Goal: Task Accomplishment & Management: Complete application form

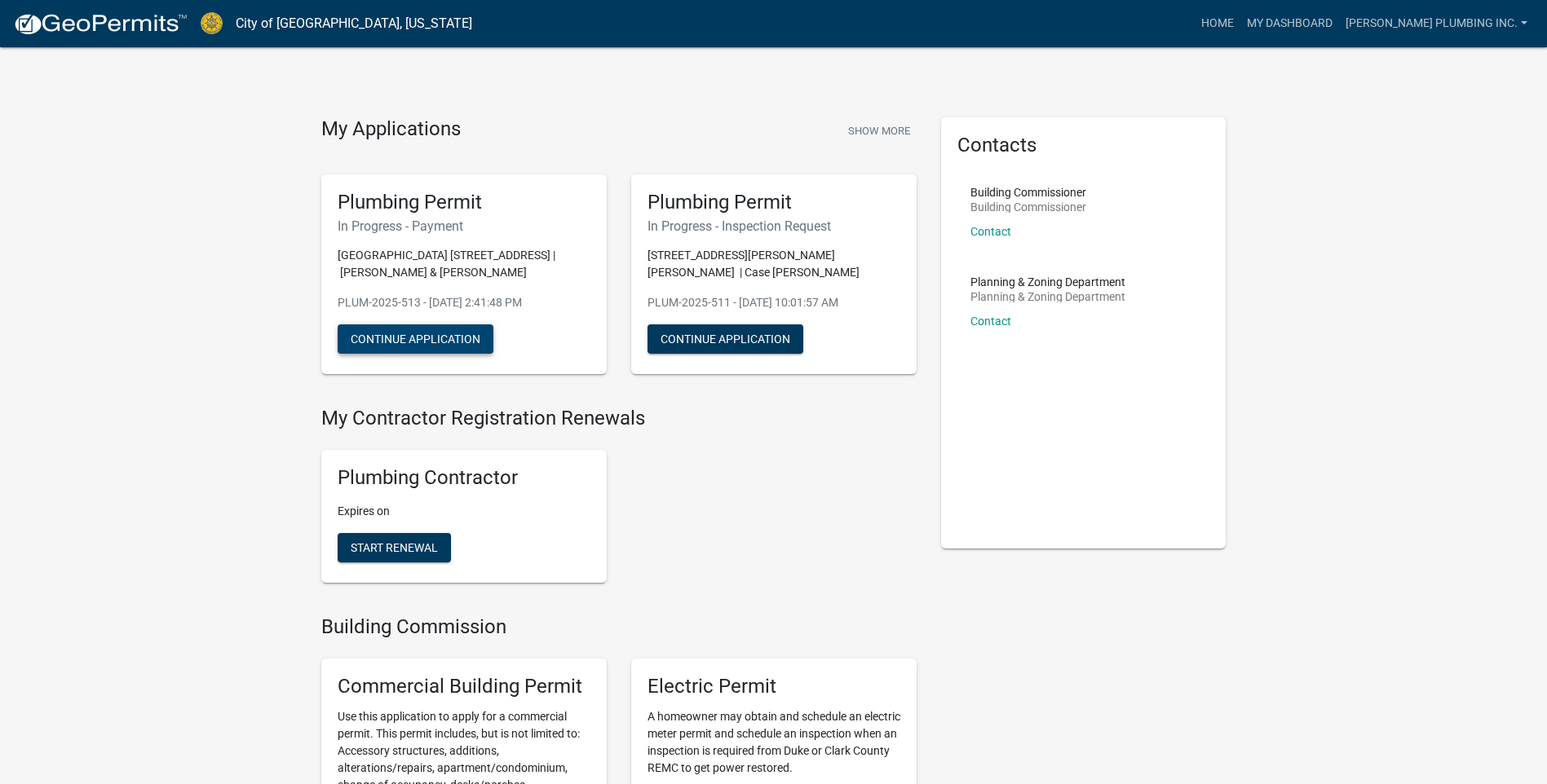
click at [418, 344] on button "Continue Application" at bounding box center [415, 339] width 155 height 30
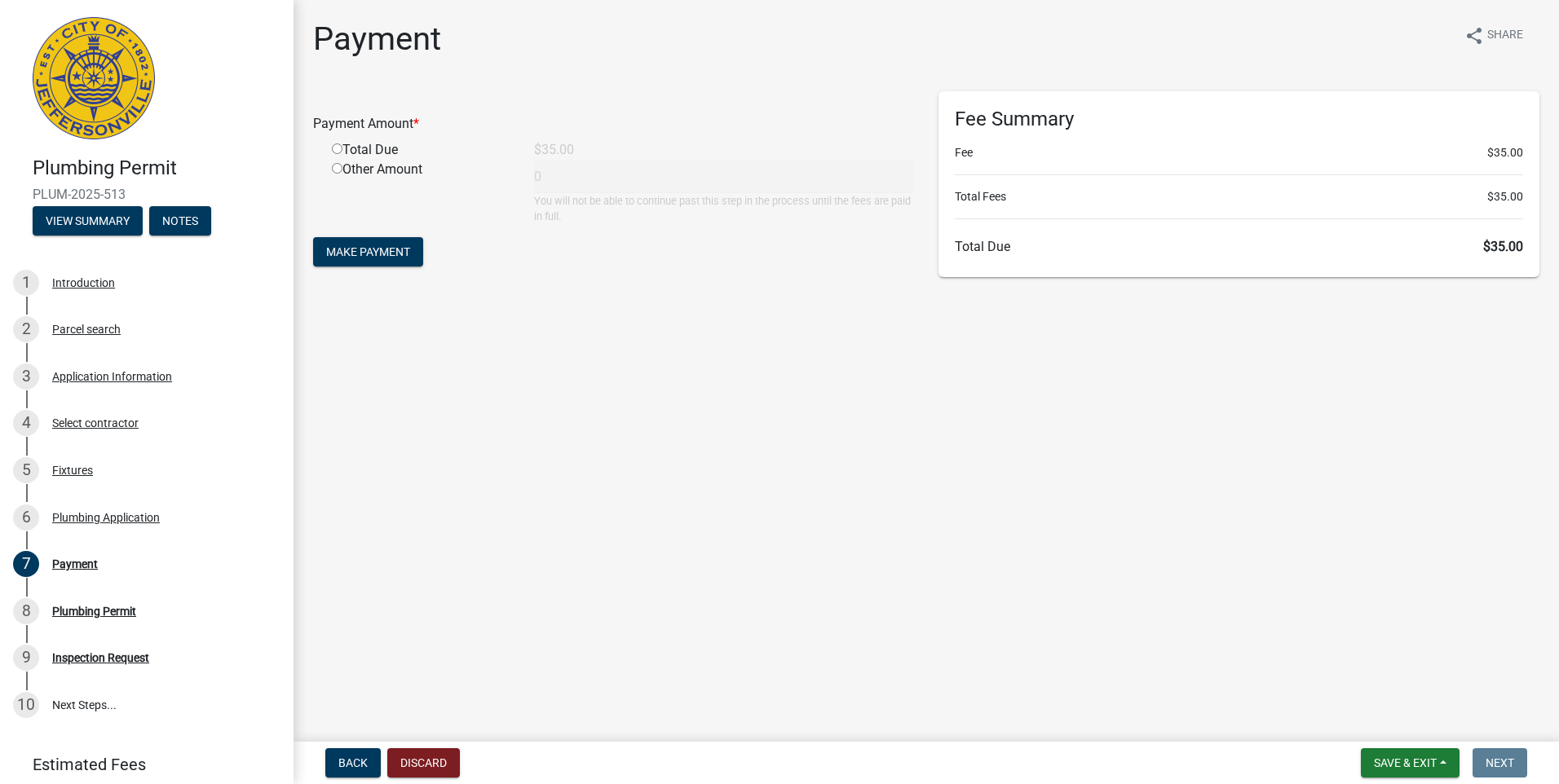
click at [342, 150] on input "radio" at bounding box center [337, 149] width 11 height 11
radio input "true"
type input "35"
click at [354, 240] on button "Make Payment" at bounding box center [368, 252] width 110 height 30
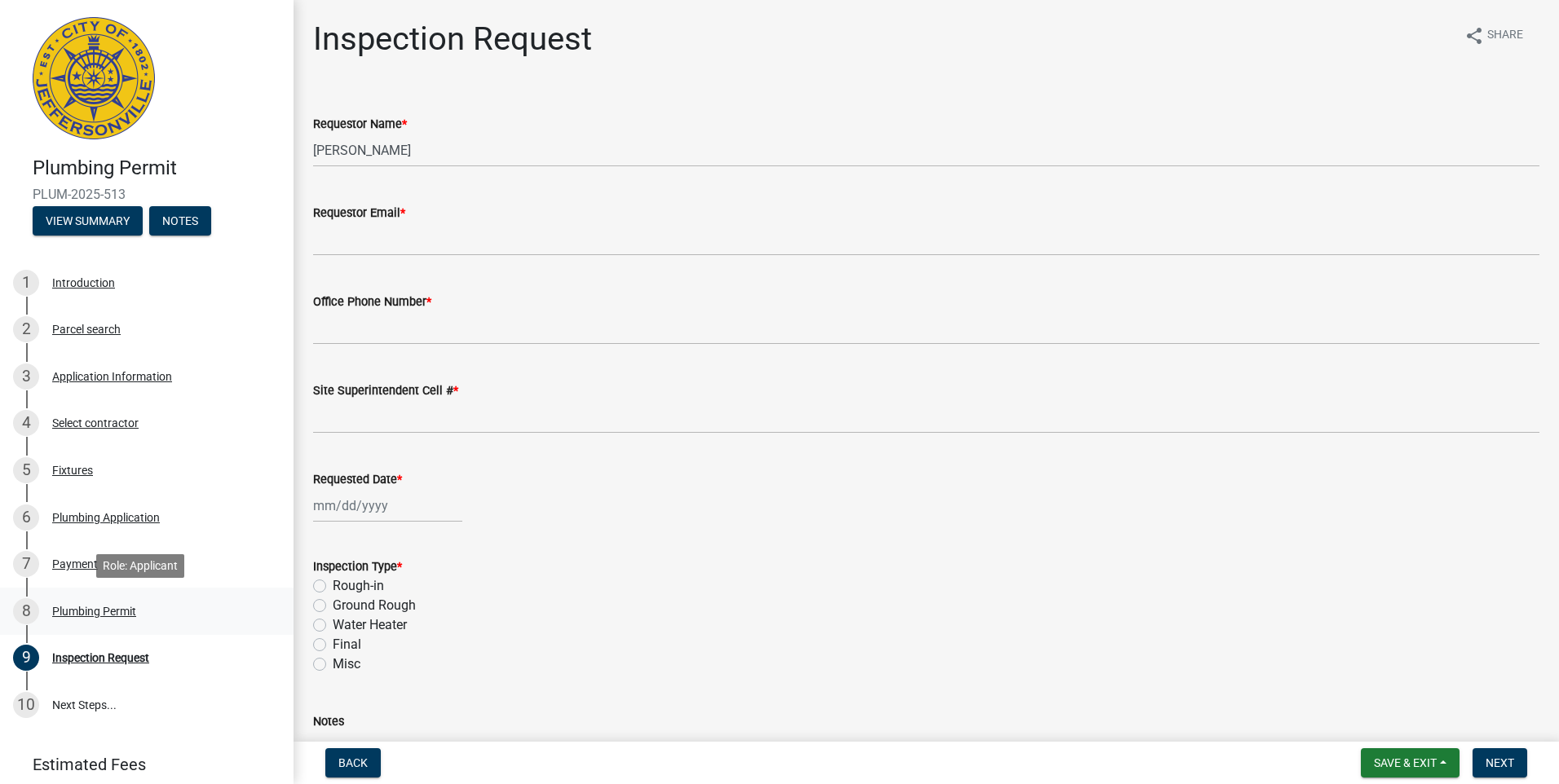
click at [99, 615] on div "Plumbing Permit" at bounding box center [94, 612] width 84 height 12
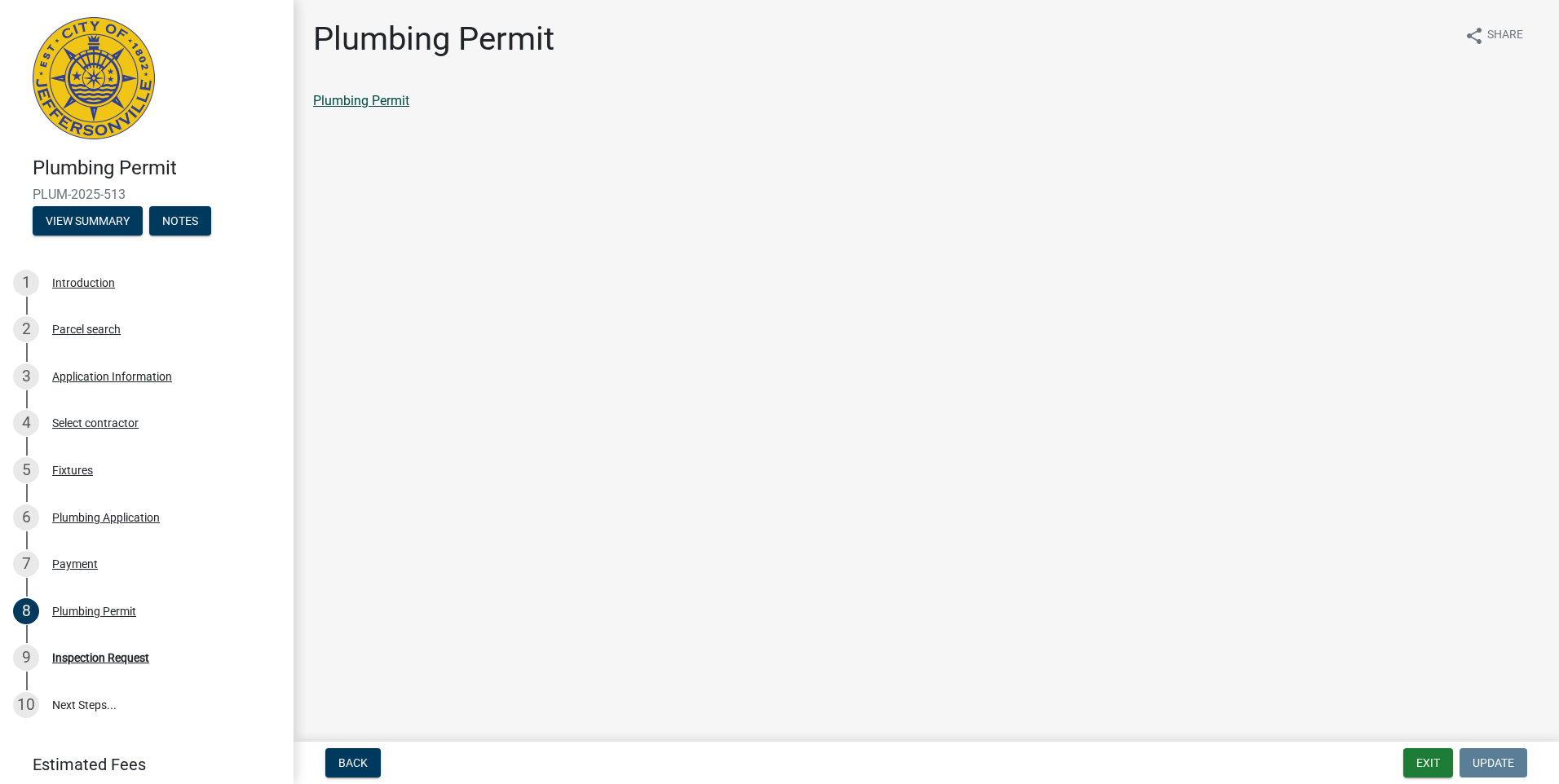
click at [373, 102] on link "Plumbing Permit" at bounding box center [361, 100] width 96 height 16
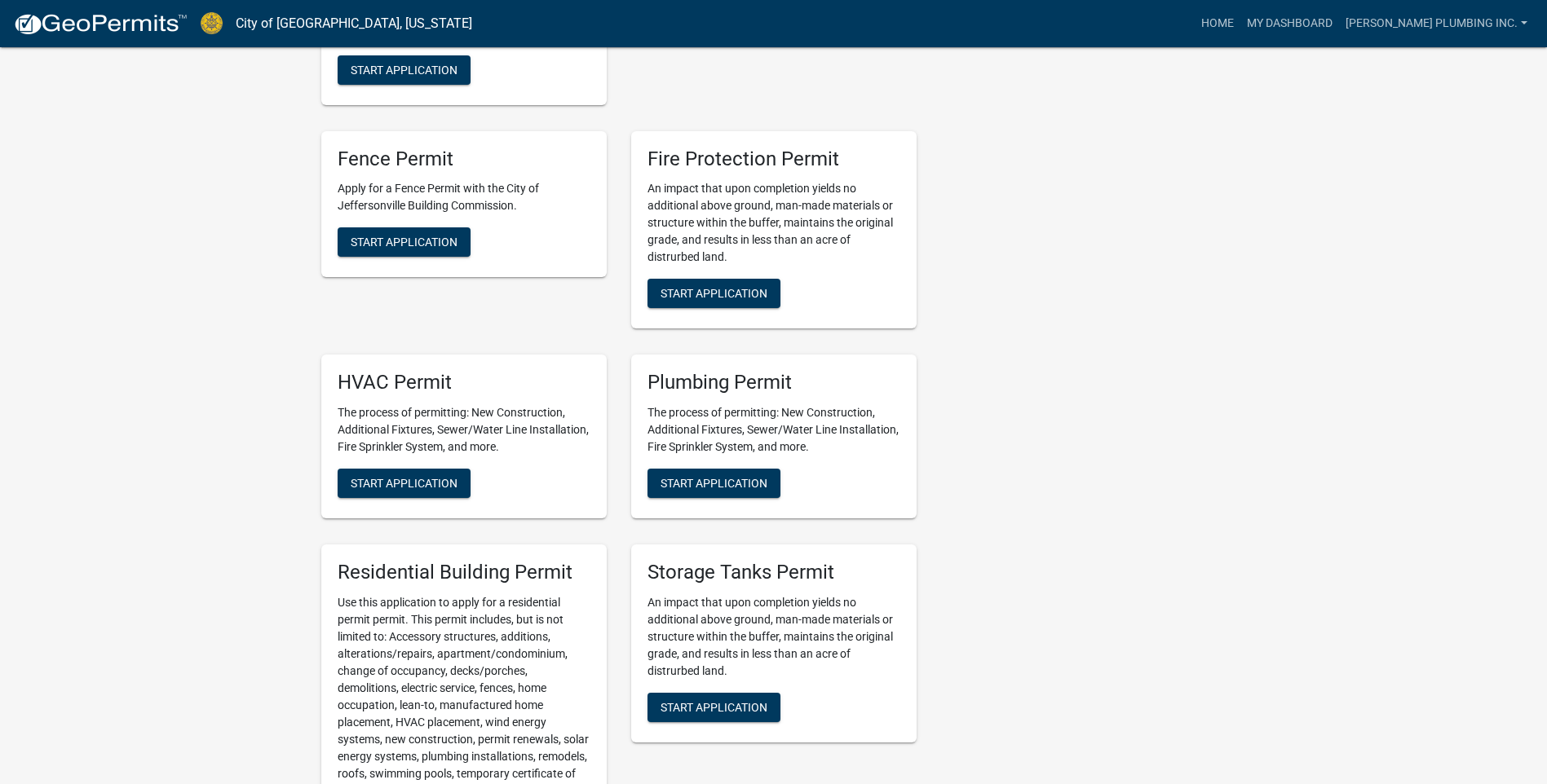
scroll to position [896, 0]
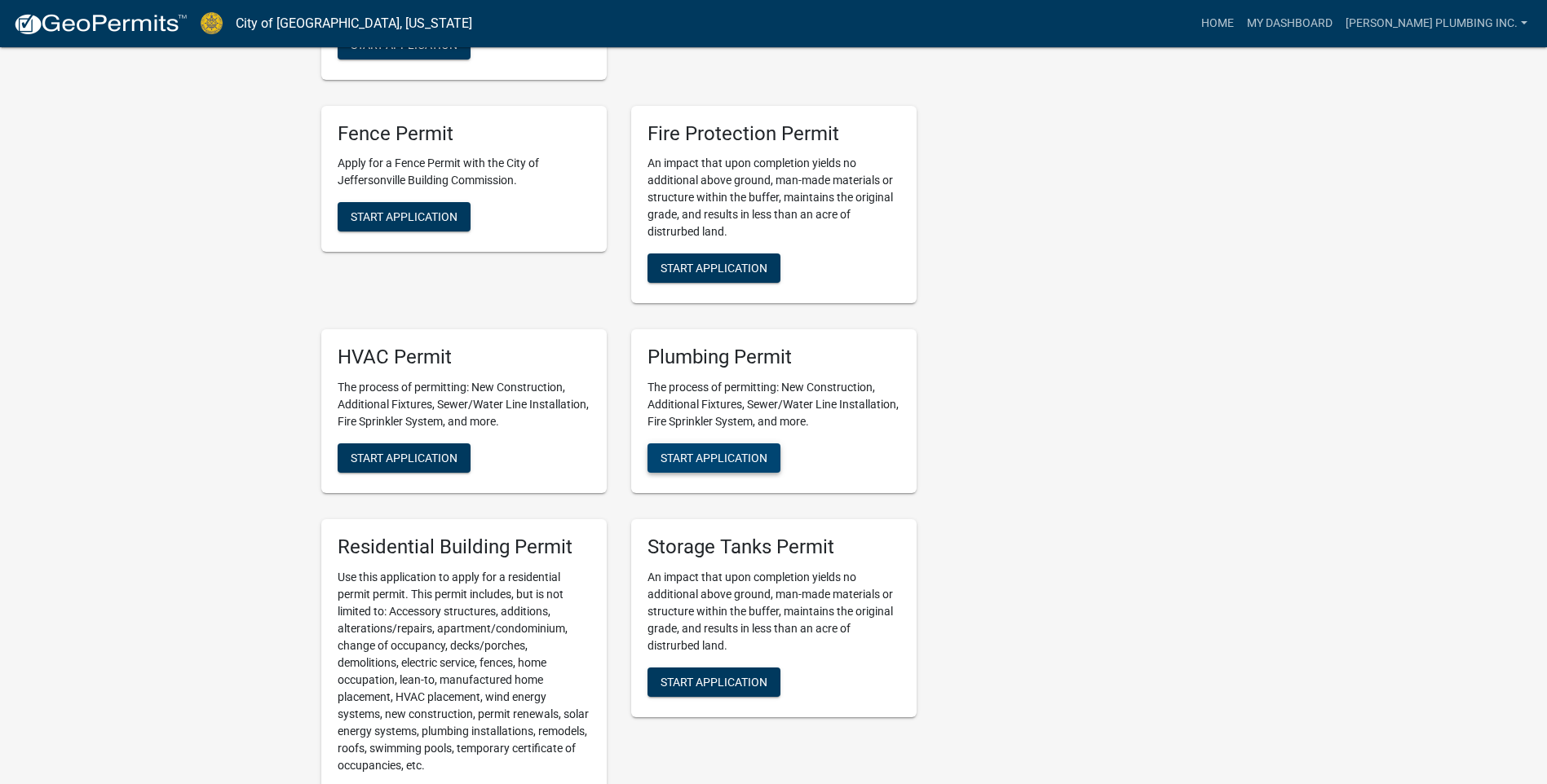
click at [714, 458] on span "Start Application" at bounding box center [713, 457] width 107 height 13
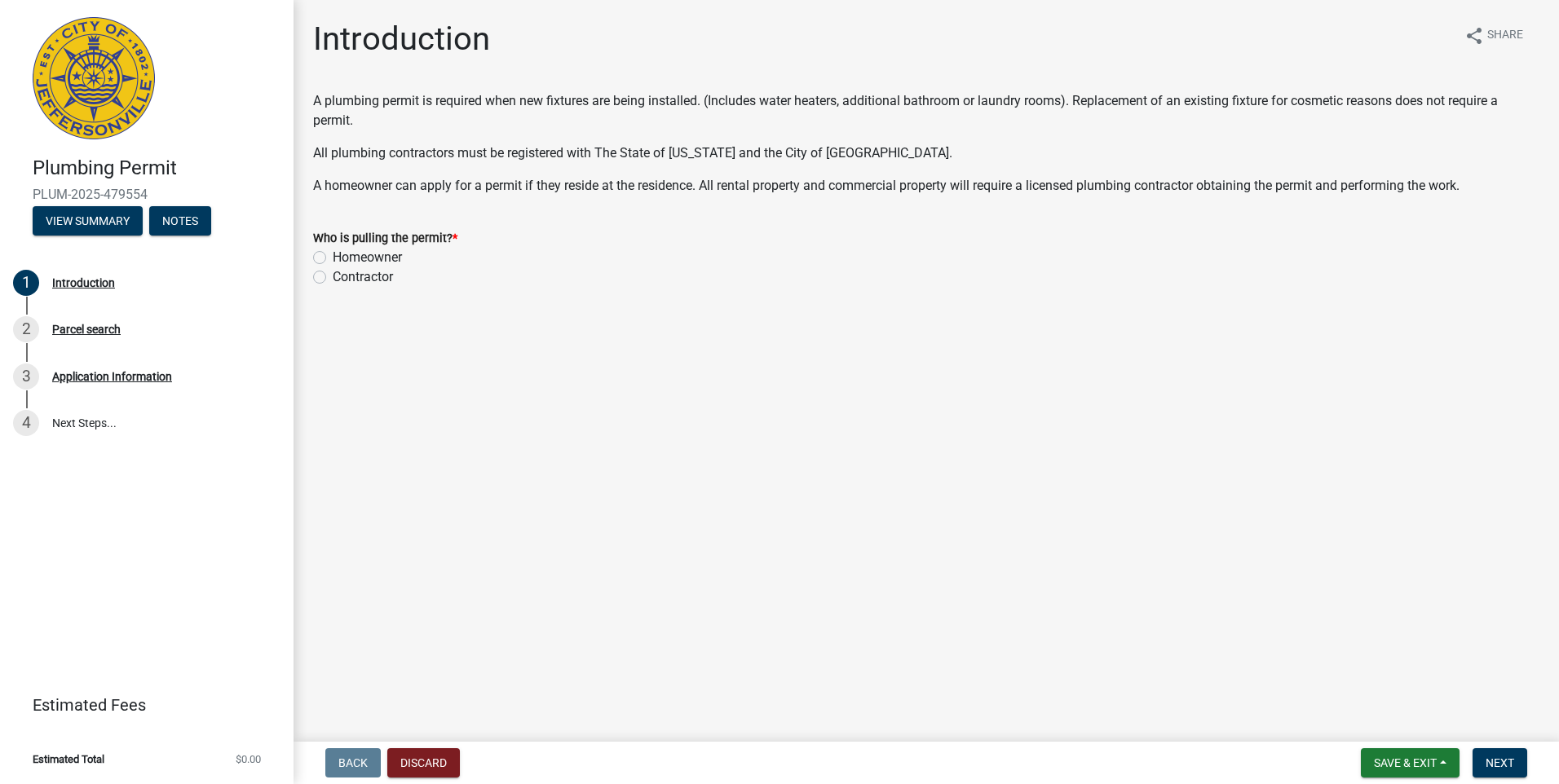
click at [333, 280] on label "Contractor" at bounding box center [362, 277] width 60 height 20
click at [333, 277] on input "Contractor" at bounding box center [338, 272] width 11 height 11
radio input "true"
click at [1483, 764] on button "Next" at bounding box center [1500, 762] width 55 height 30
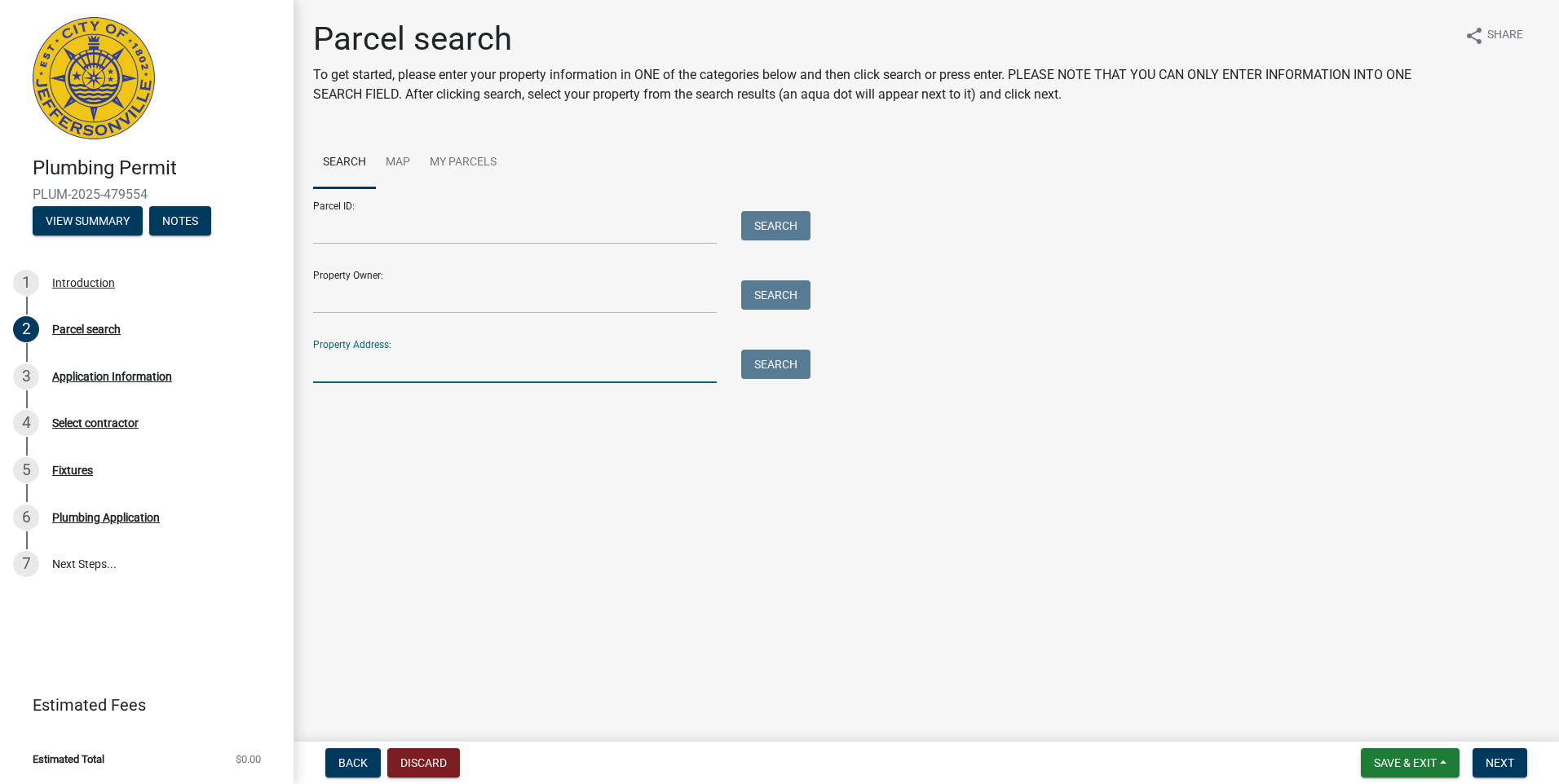
click at [334, 352] on input "Property Address:" at bounding box center [515, 366] width 404 height 33
type input "524 KEWANNA"
click at [769, 359] on button "Search" at bounding box center [776, 364] width 69 height 30
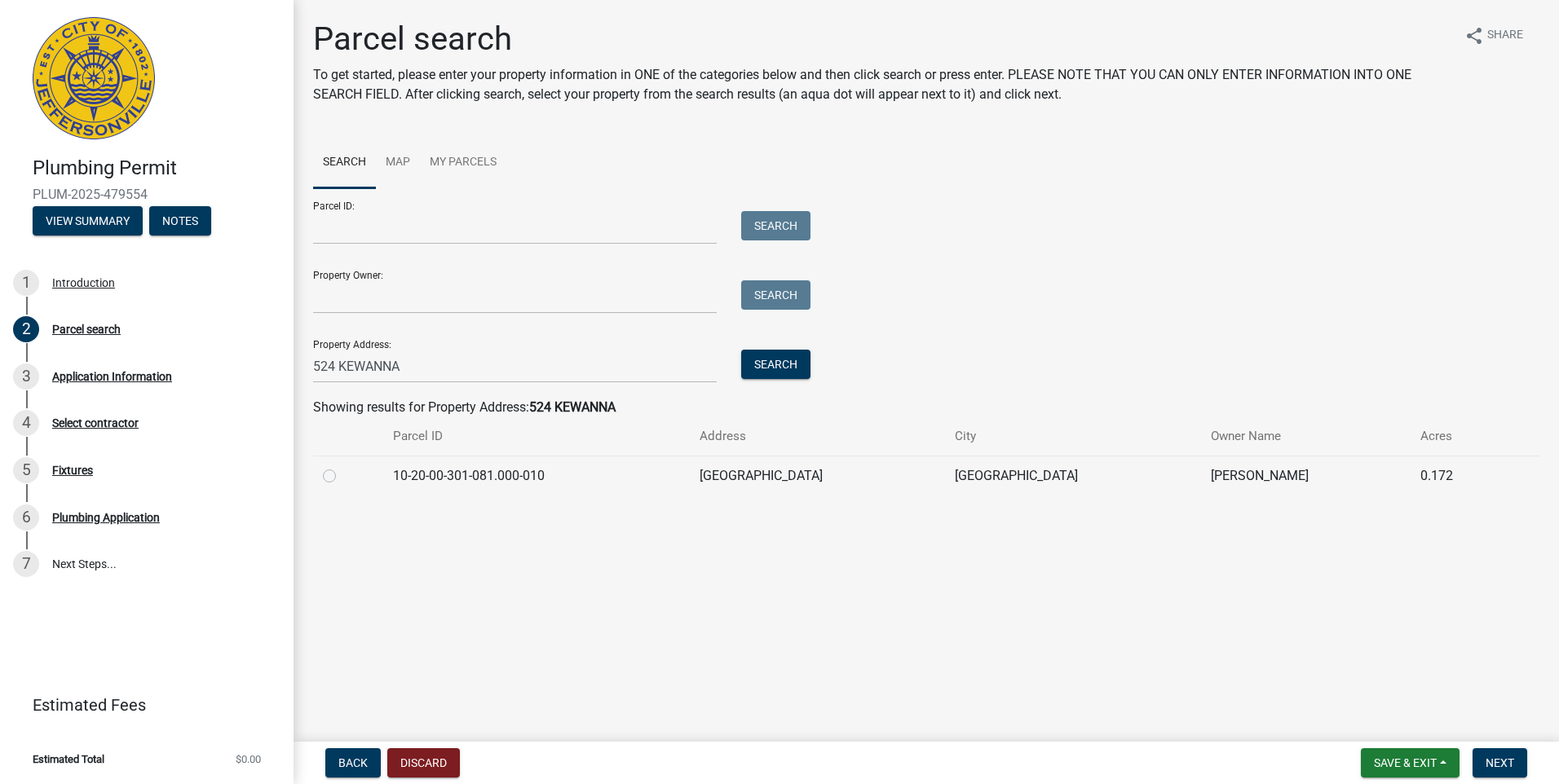
drag, startPoint x: 328, startPoint y: 476, endPoint x: 690, endPoint y: 556, distance: 370.7
click at [343, 466] on label at bounding box center [343, 466] width 0 height 0
click at [343, 477] on input "radio" at bounding box center [347, 471] width 11 height 11
radio input "true"
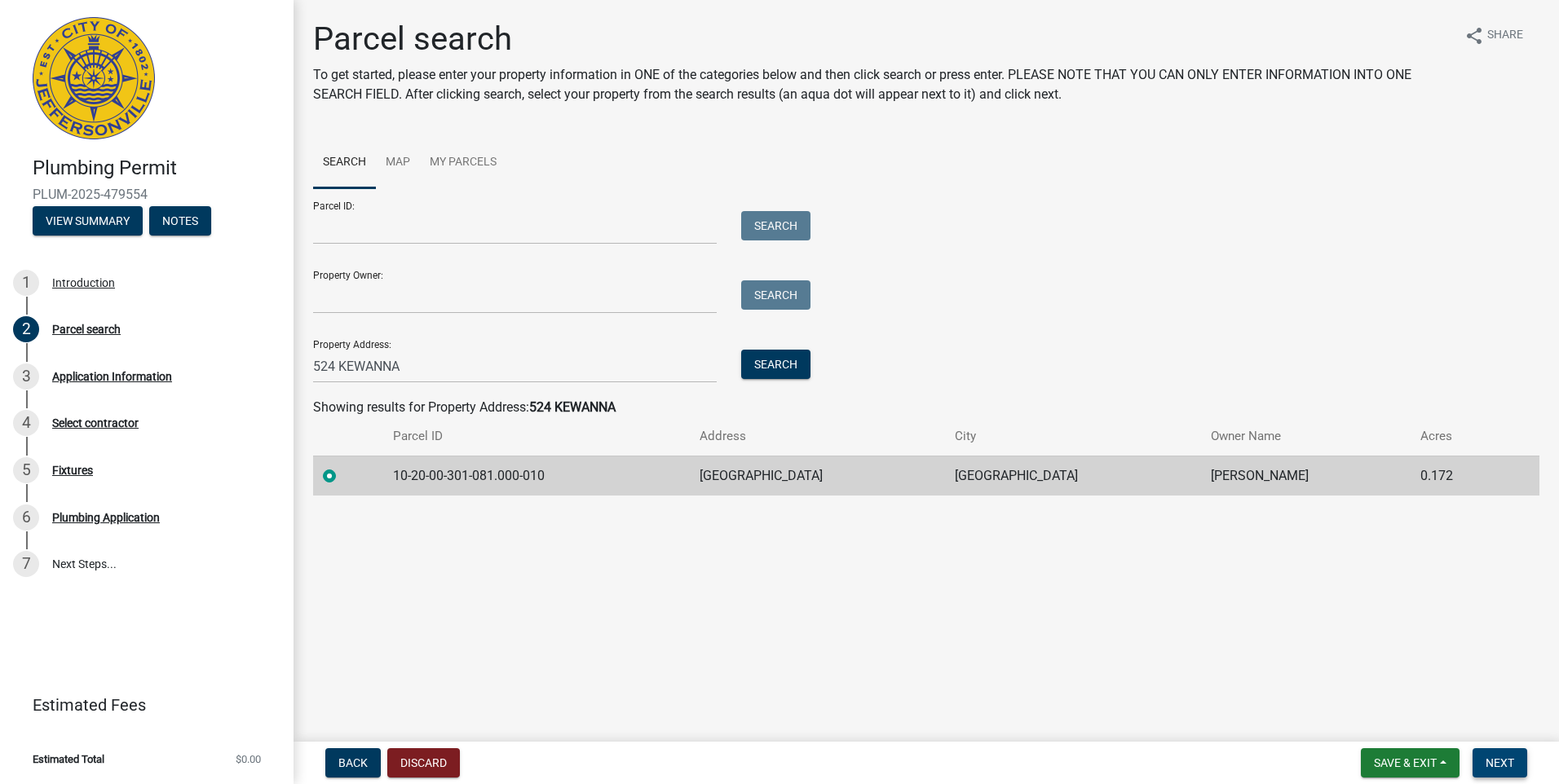
click at [1513, 757] on span "Next" at bounding box center [1499, 762] width 29 height 13
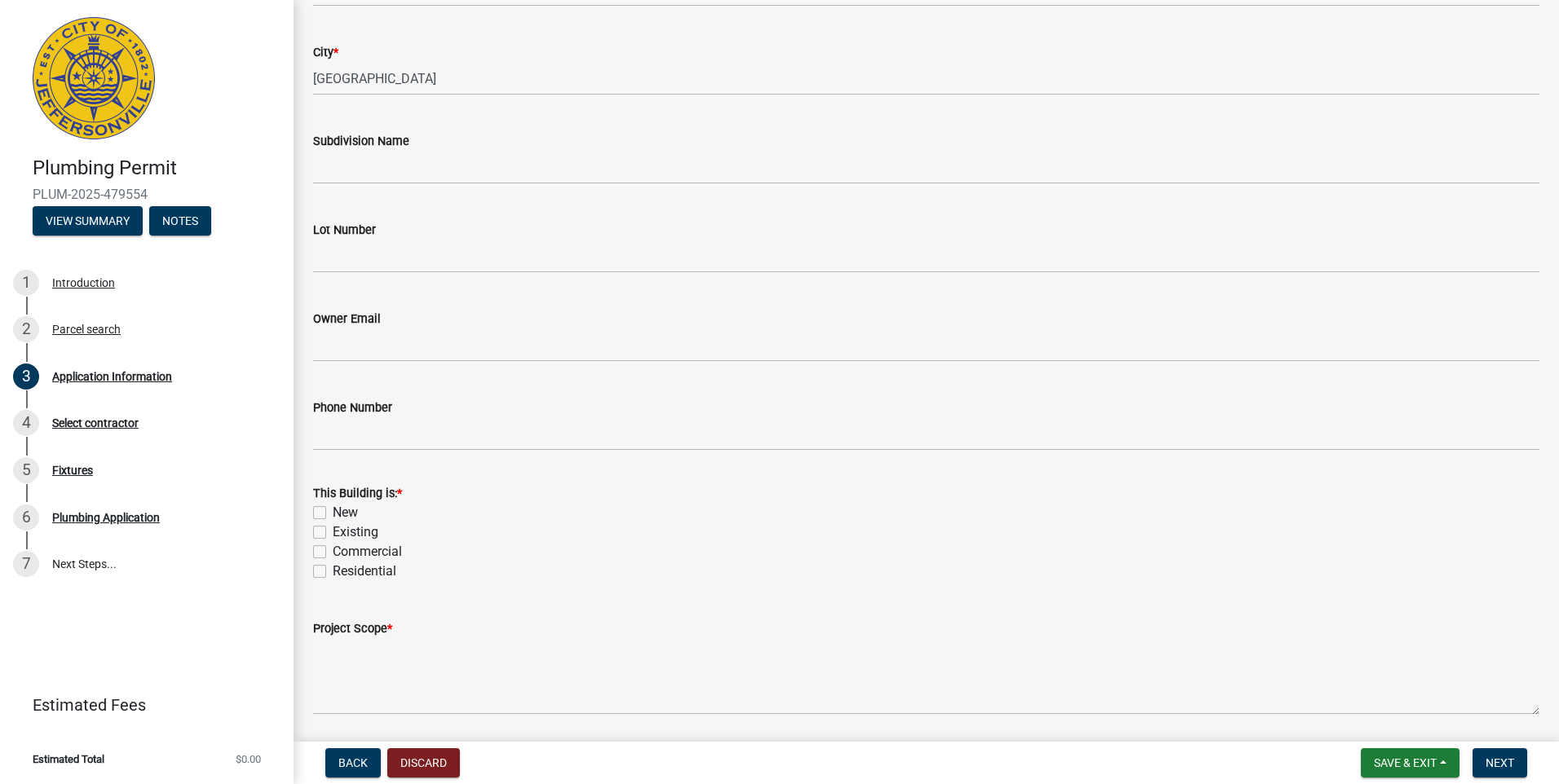
scroll to position [407, 0]
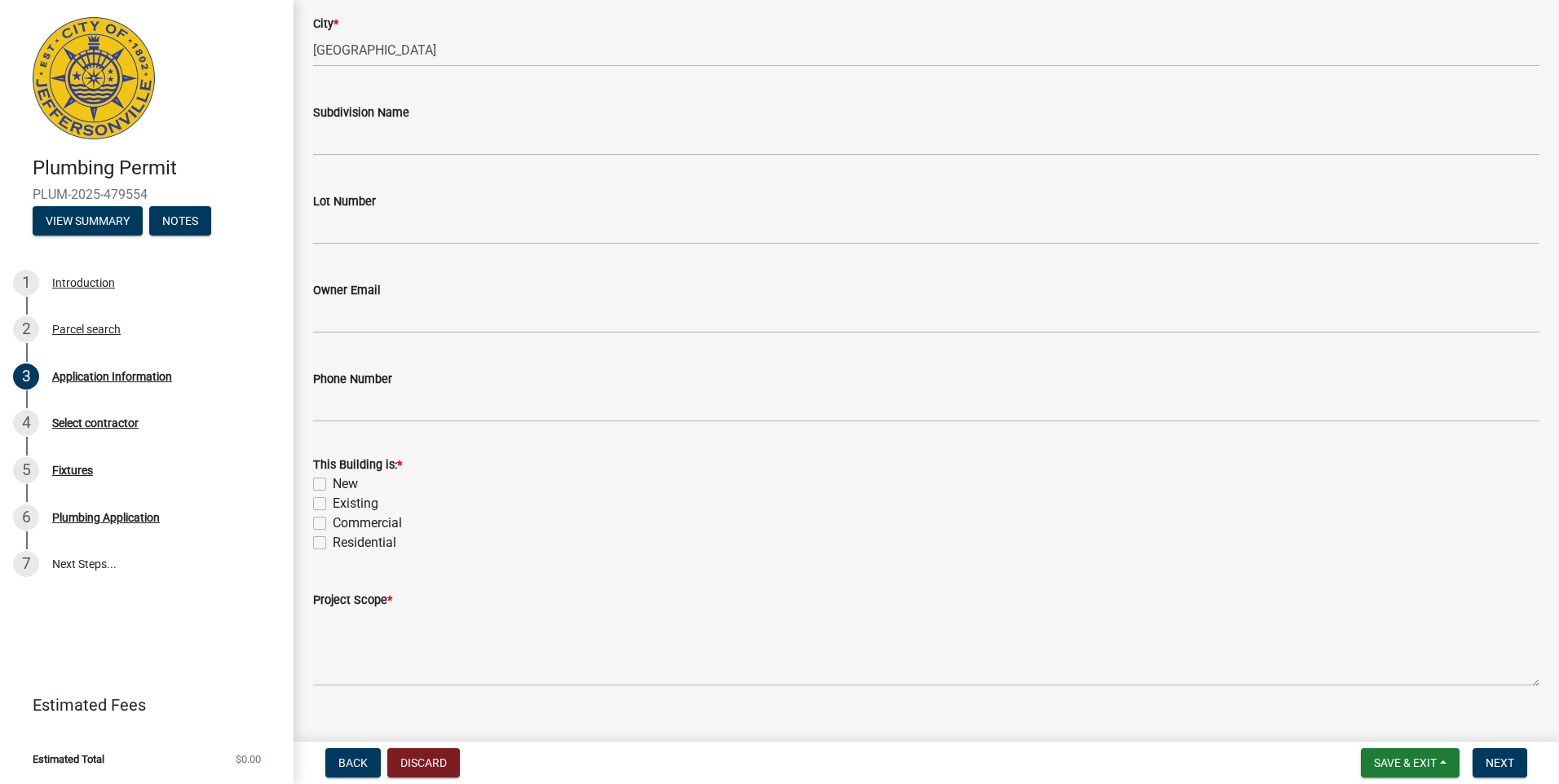
drag, startPoint x: 317, startPoint y: 503, endPoint x: 316, endPoint y: 533, distance: 30.0
click at [333, 505] on label "Existing" at bounding box center [355, 504] width 45 height 20
click at [333, 505] on input "Existing" at bounding box center [338, 499] width 11 height 11
checkbox input "true"
checkbox input "false"
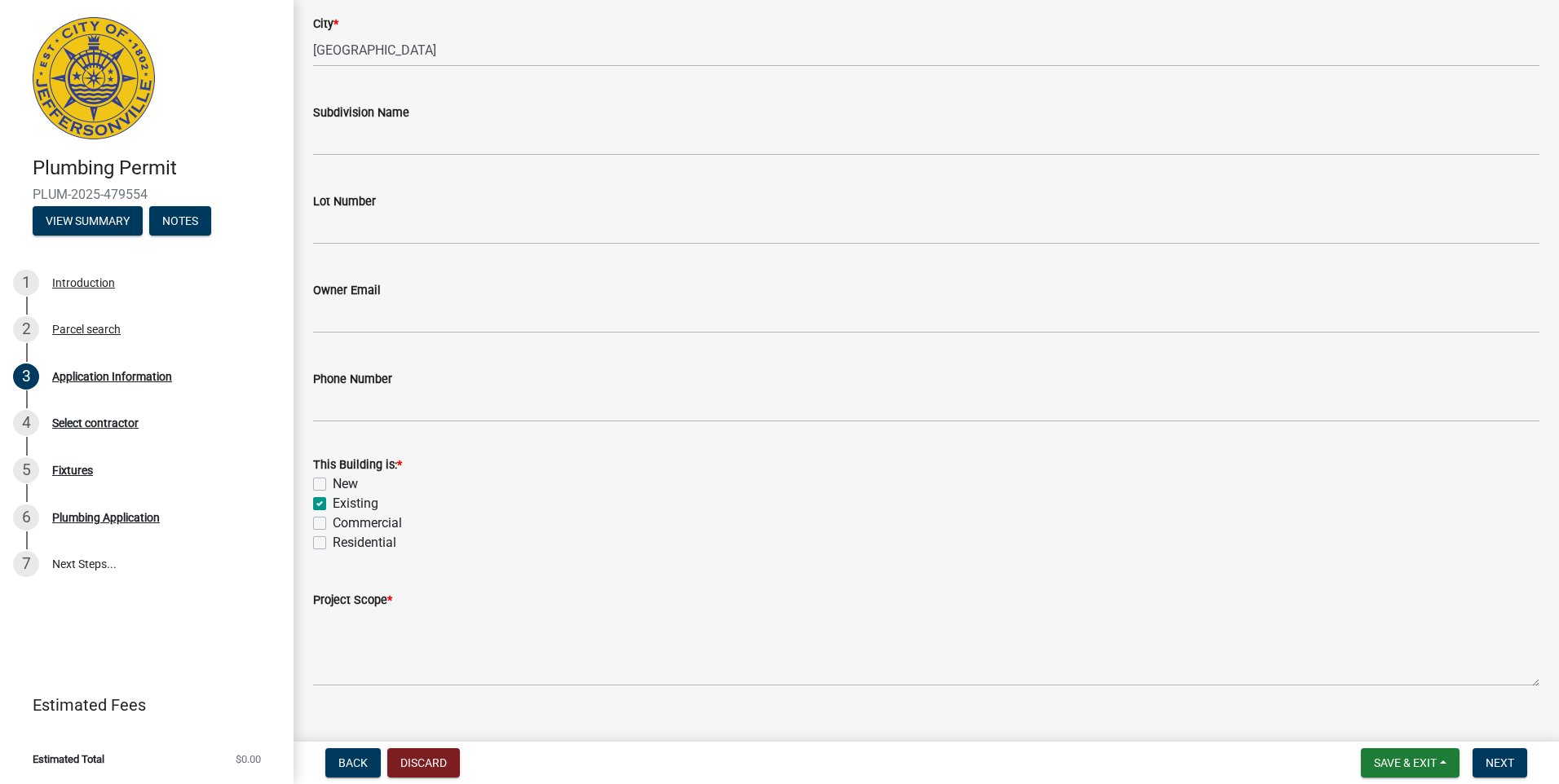
checkbox input "true"
checkbox input "false"
drag, startPoint x: 315, startPoint y: 538, endPoint x: 331, endPoint y: 551, distance: 20.6
click at [333, 539] on label "Residential" at bounding box center [364, 543] width 64 height 20
click at [333, 539] on input "Residential" at bounding box center [338, 538] width 11 height 11
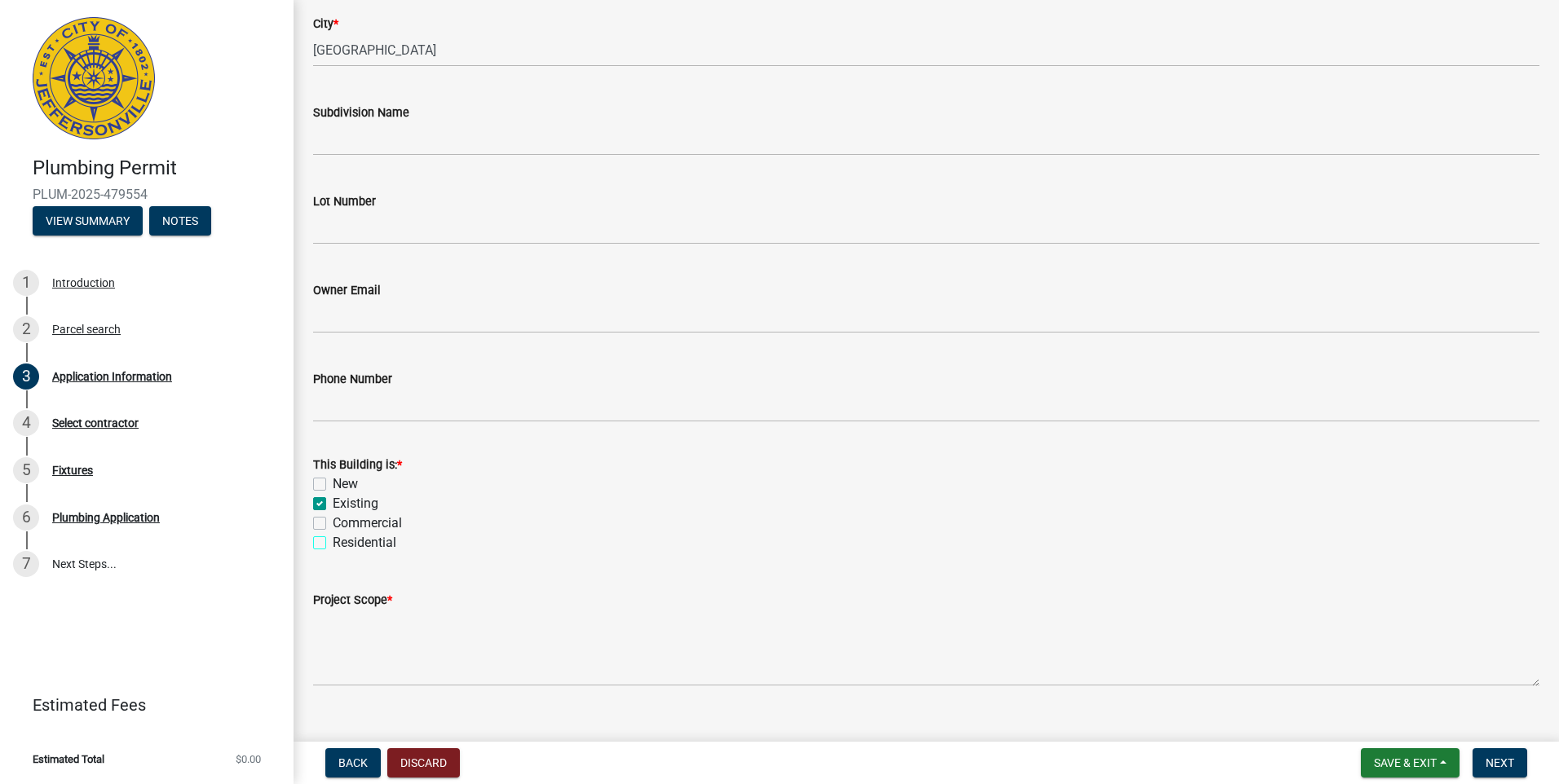
checkbox input "true"
checkbox input "false"
checkbox input "true"
checkbox input "false"
checkbox input "true"
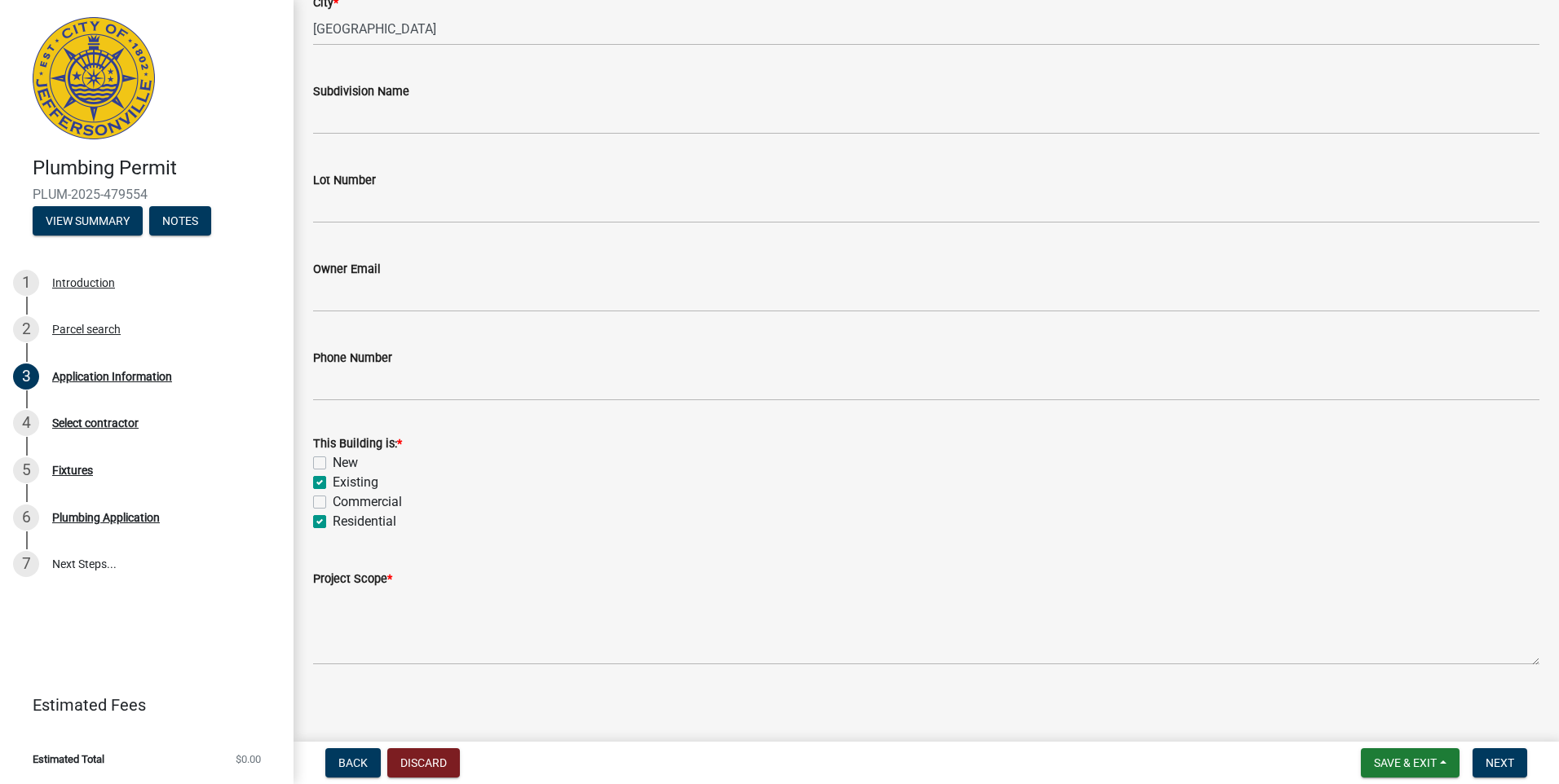
scroll to position [435, 0]
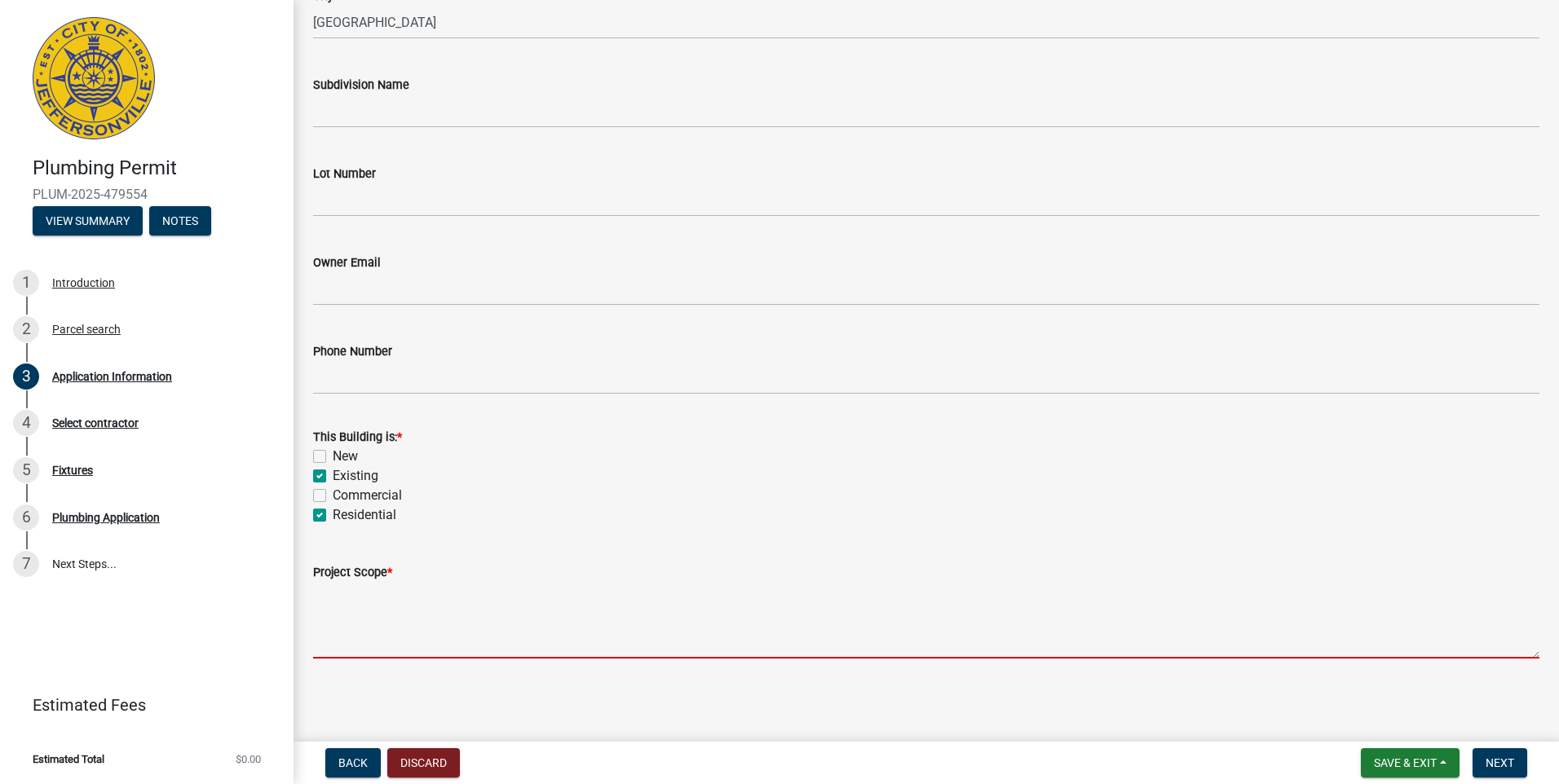
click at [346, 619] on textarea "Project Scope *" at bounding box center [926, 620] width 1226 height 77
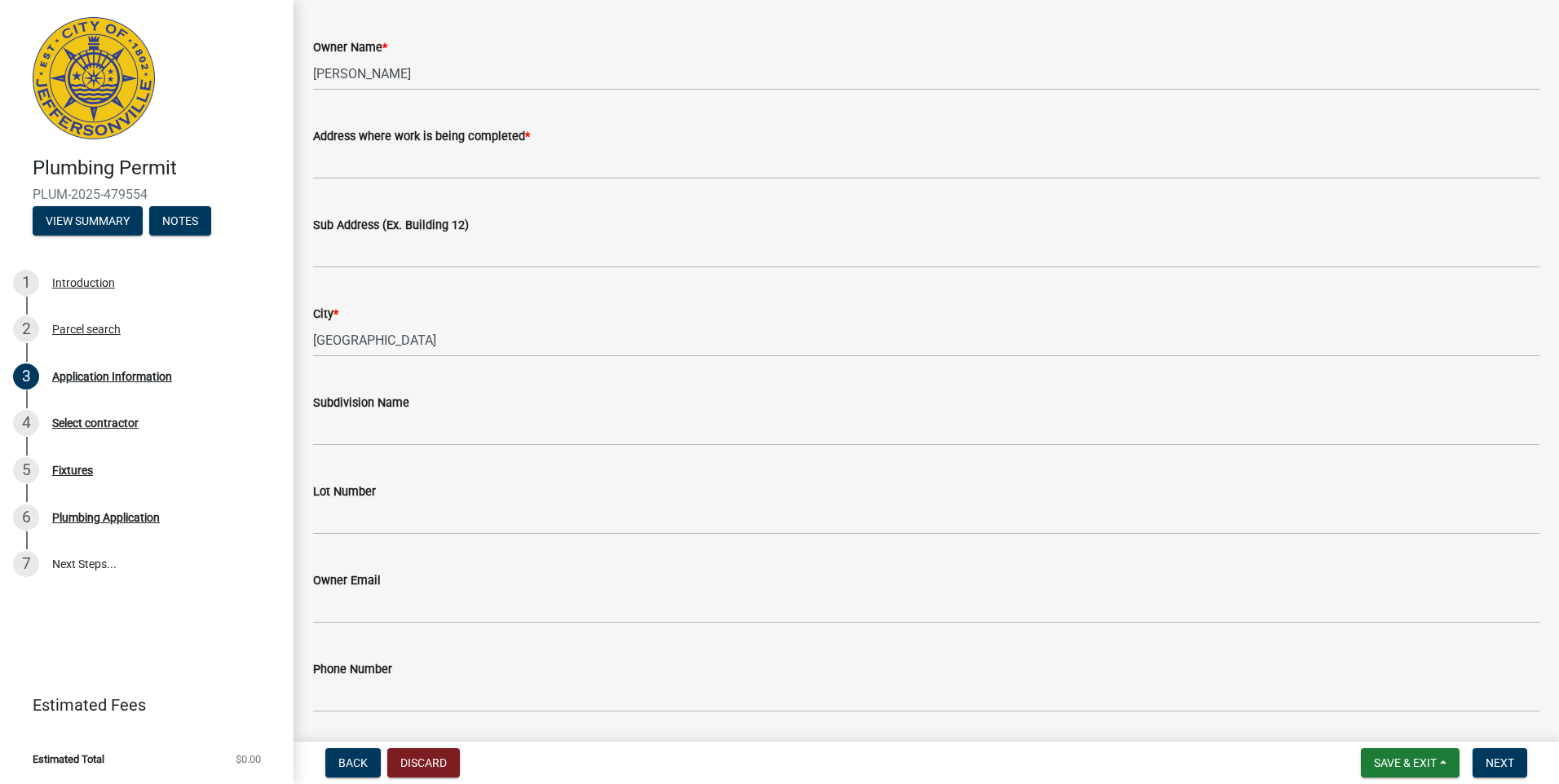
scroll to position [109, 0]
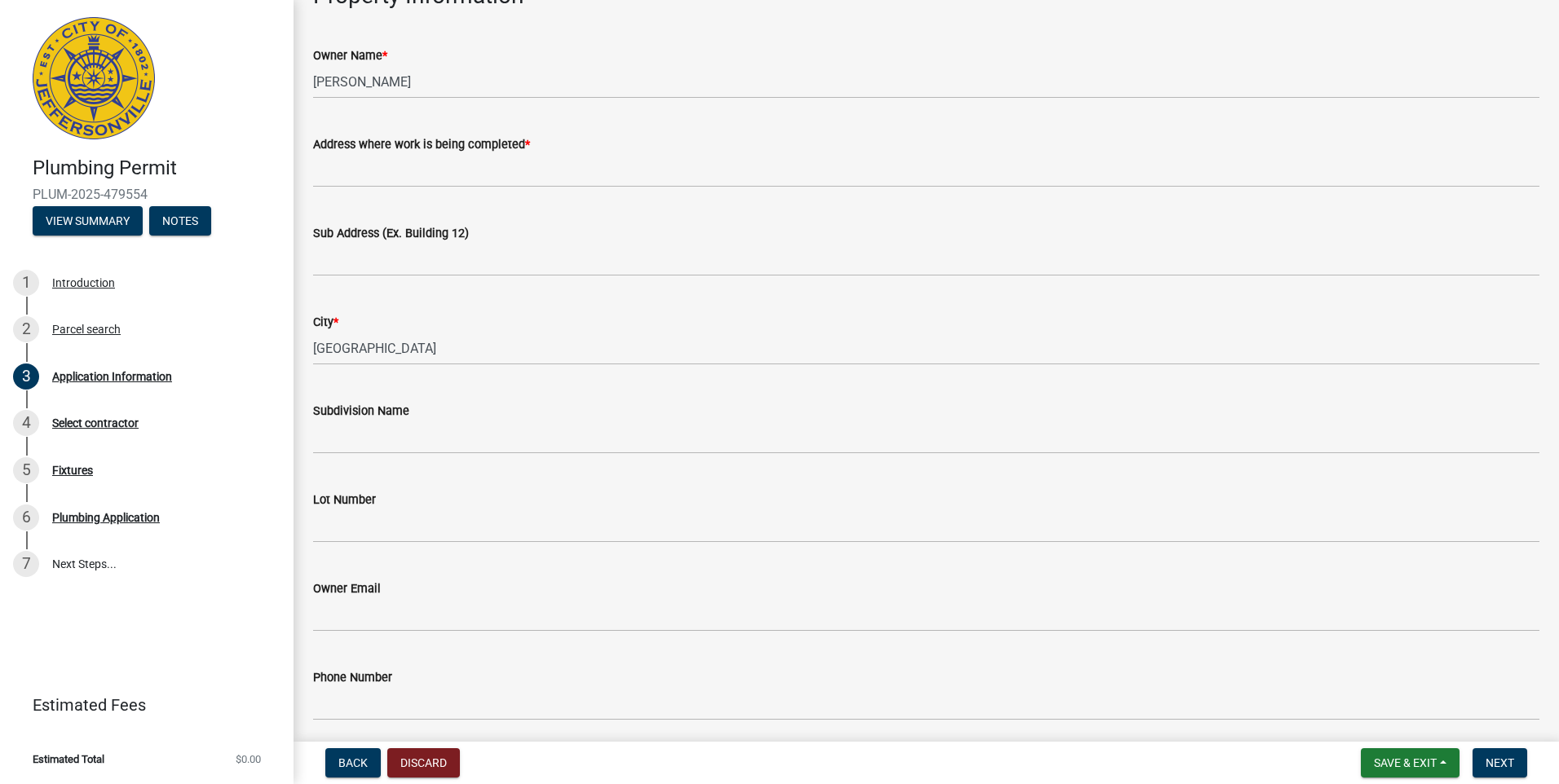
type textarea "REPLACE WATER HEATER"
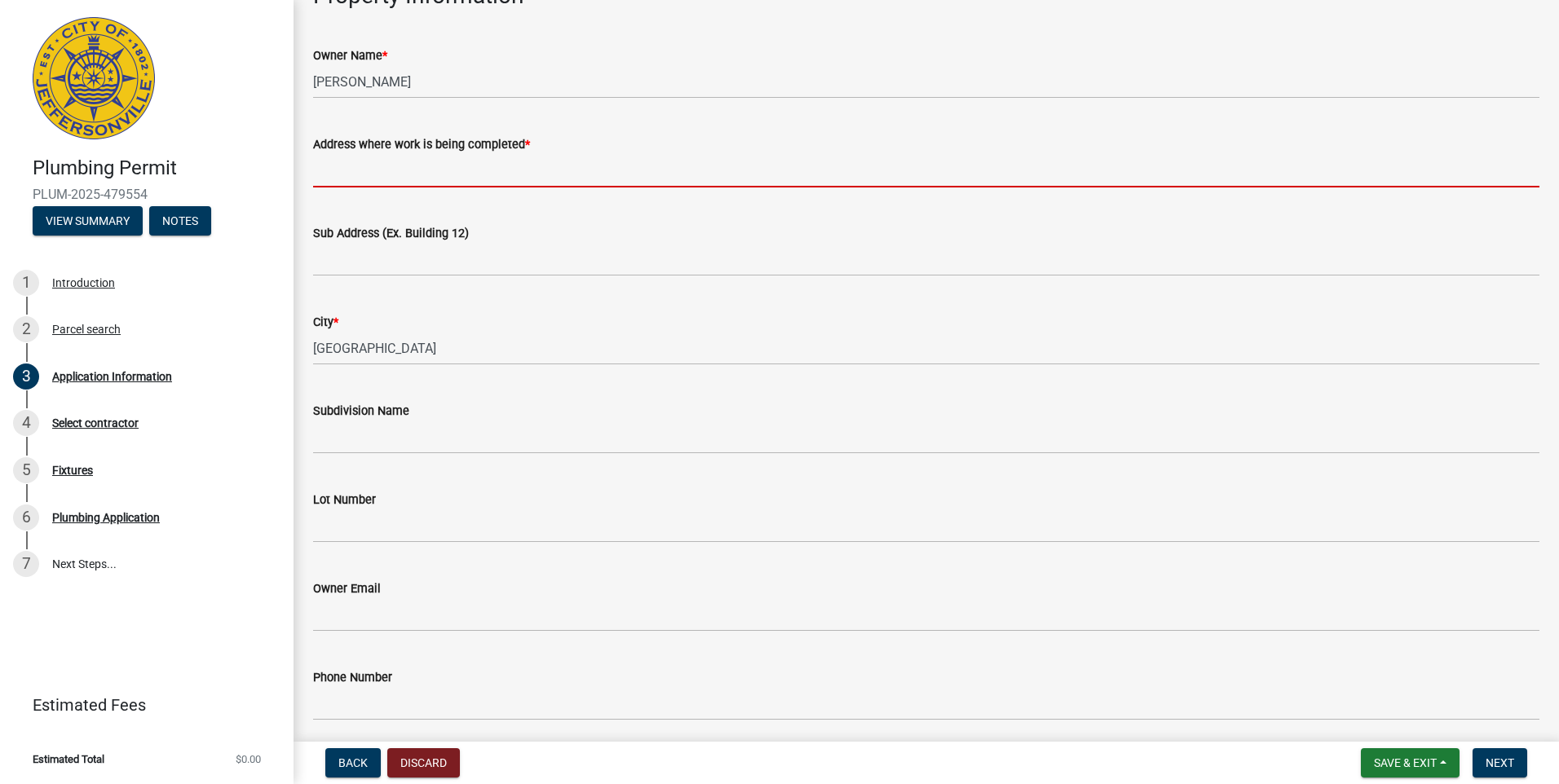
click at [354, 172] on input "Address where work is being completed *" at bounding box center [926, 171] width 1226 height 33
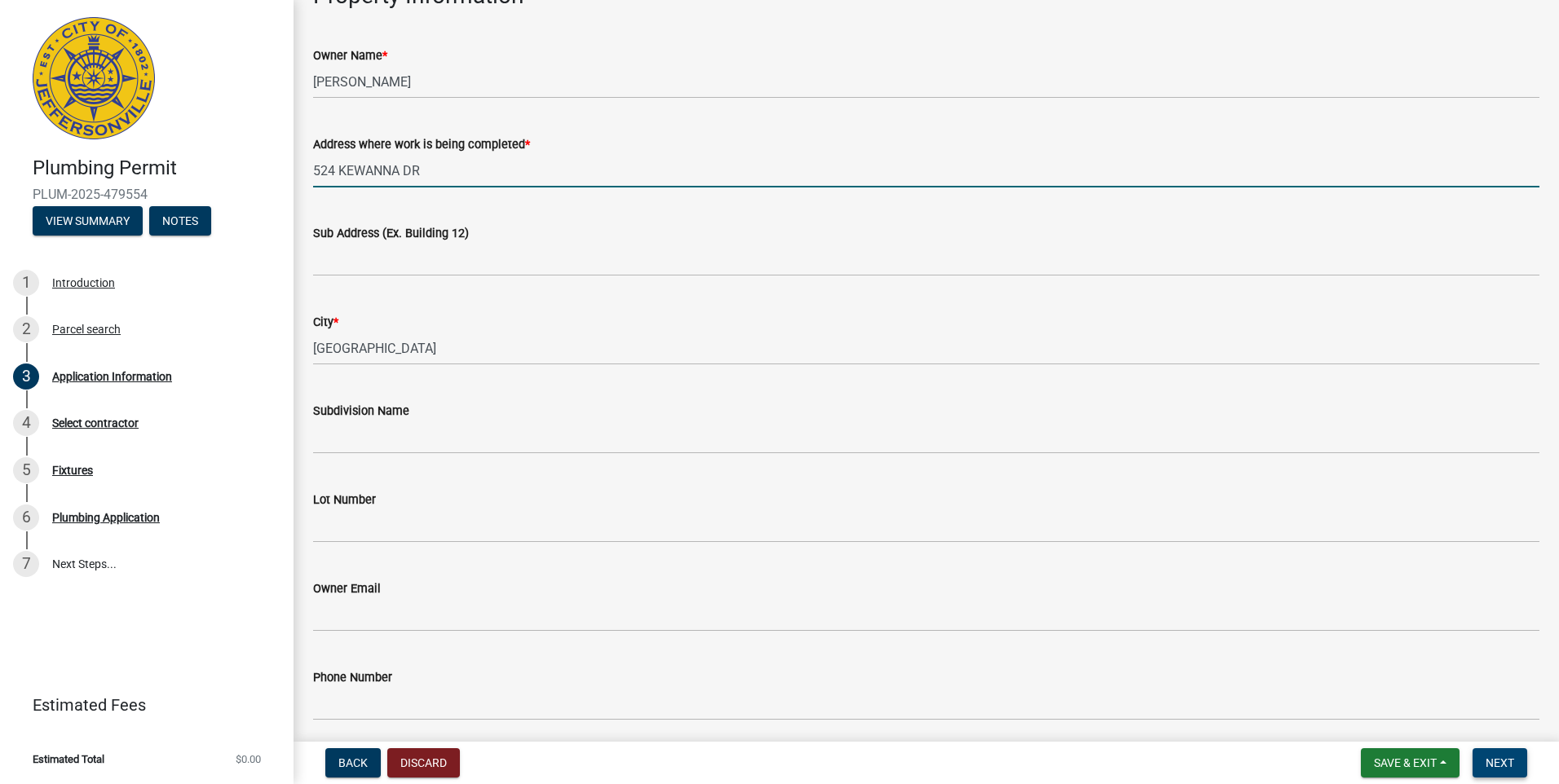
type input "524 KEWANNA DR"
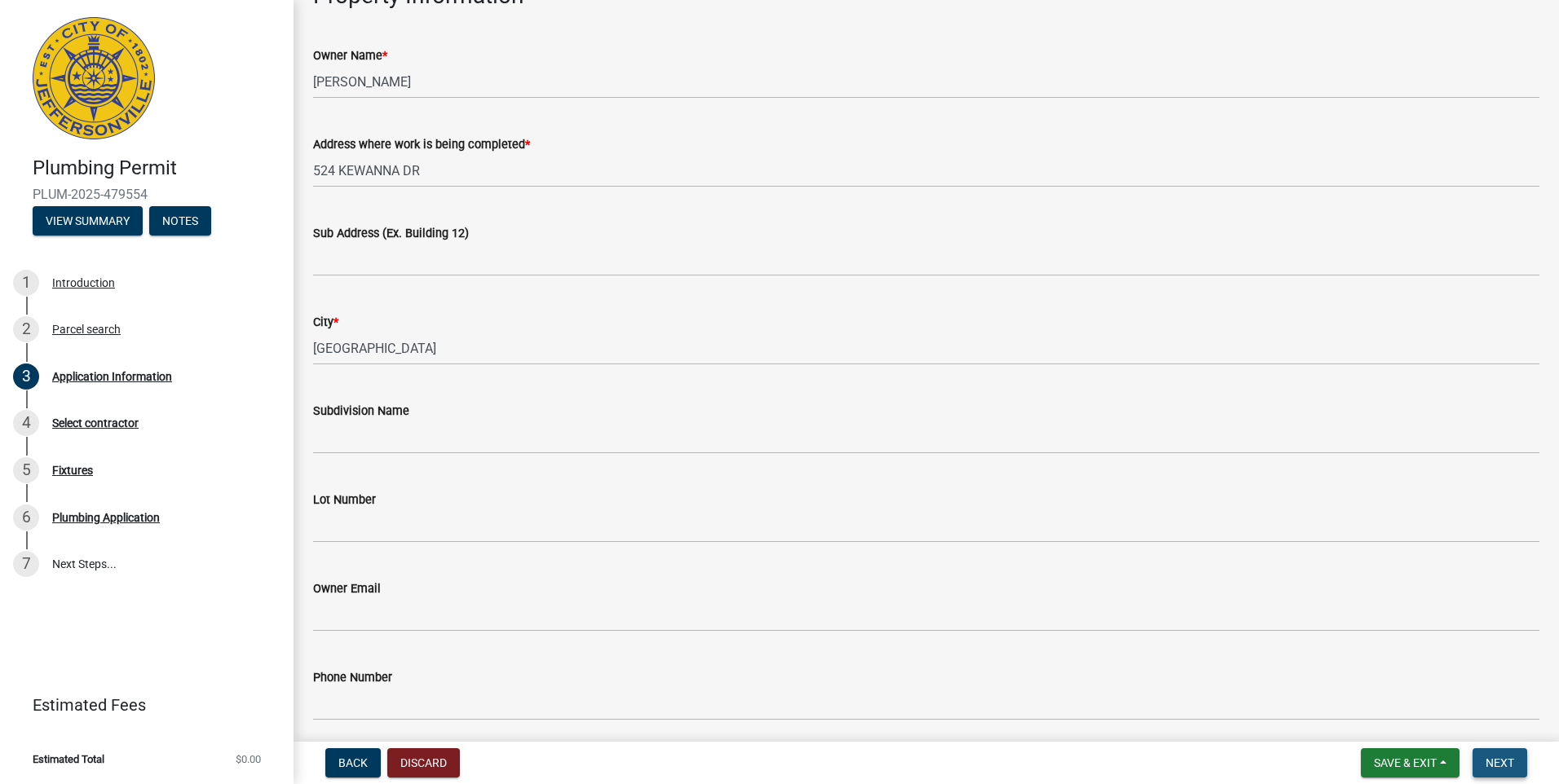
click at [1523, 767] on button "Next" at bounding box center [1500, 762] width 55 height 30
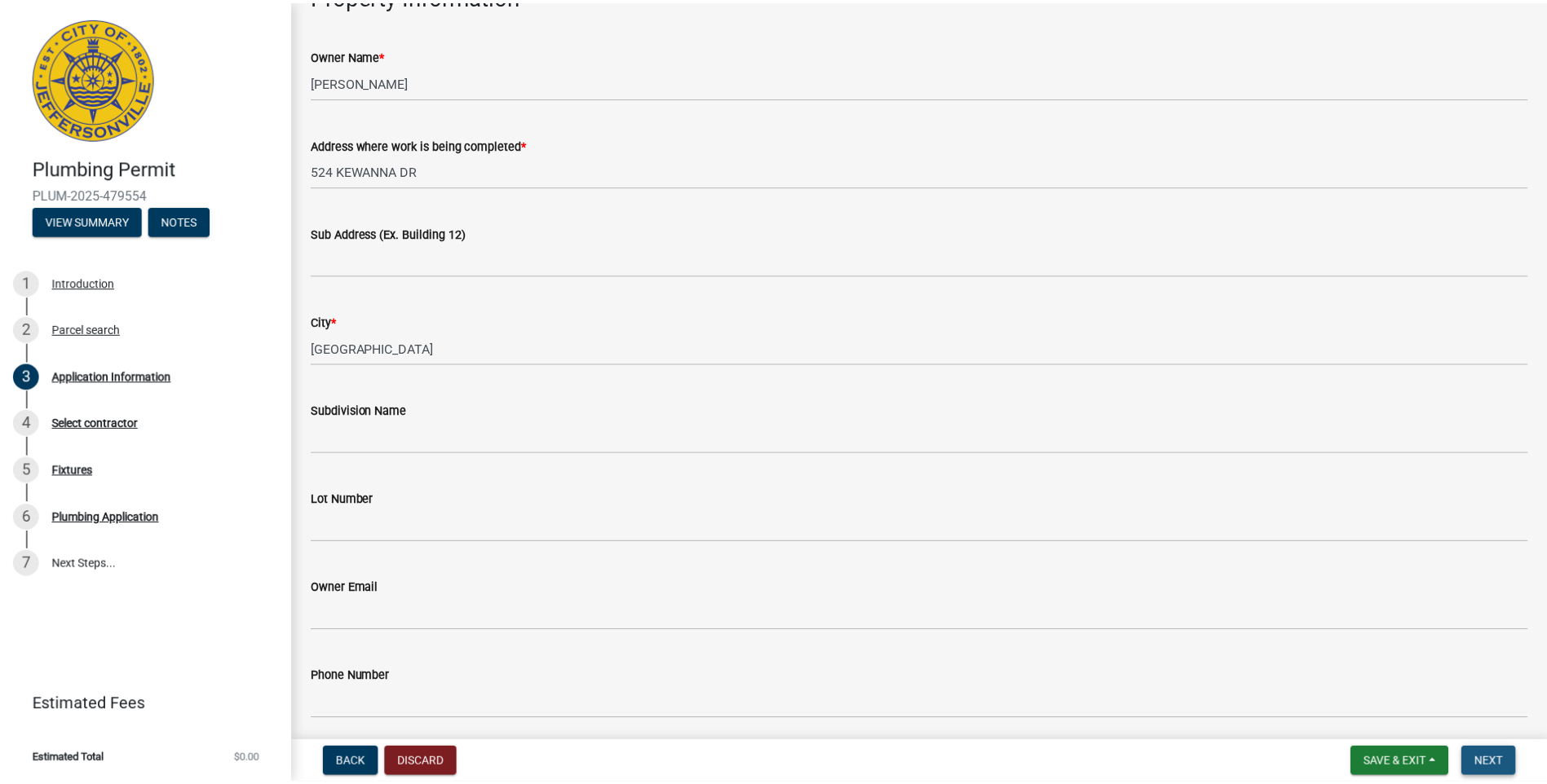
scroll to position [0, 0]
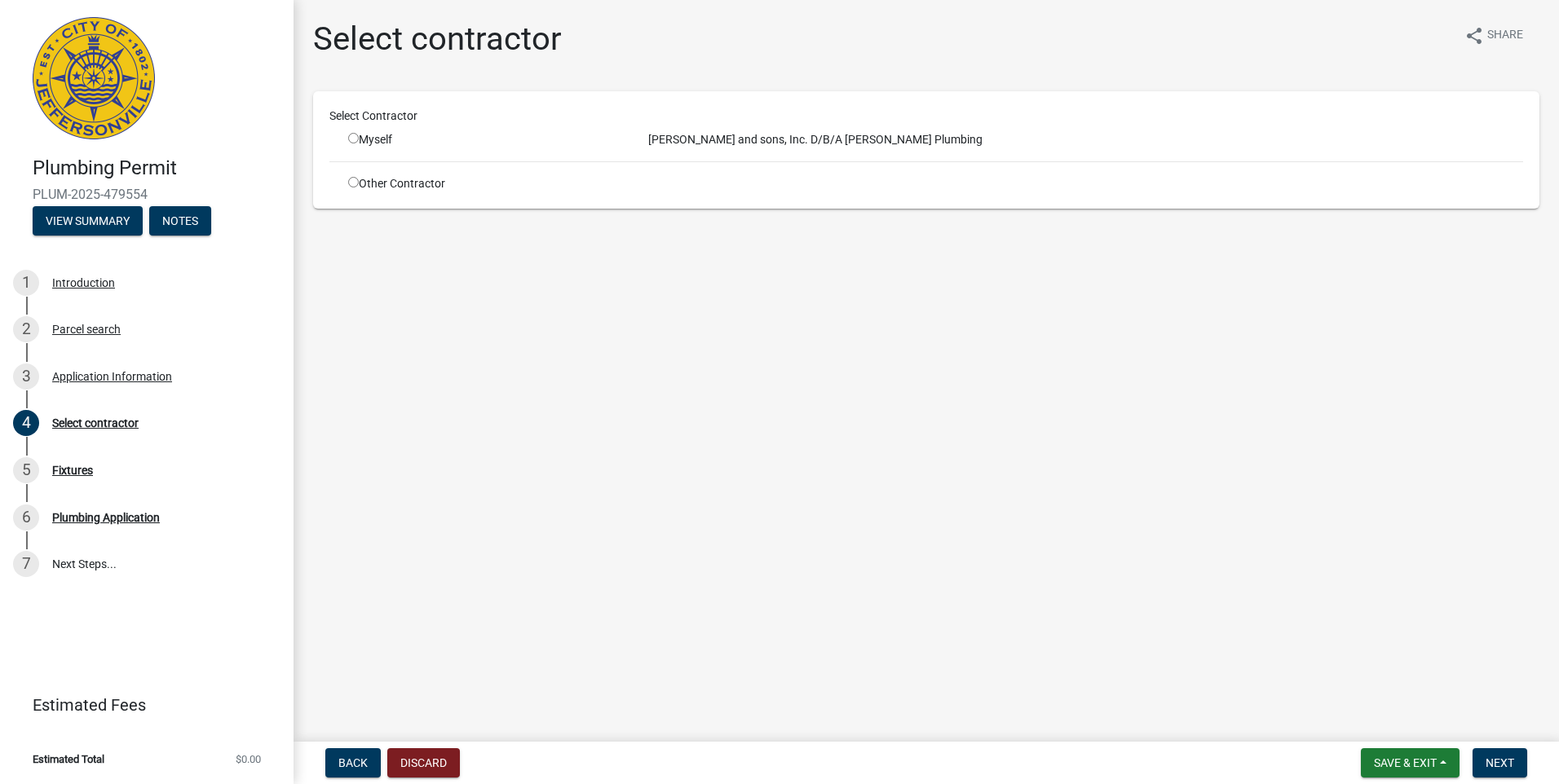
click at [345, 132] on div "Select Contractor Myself Frank Stemler and sons, Inc. D/B/A Stemler Plumbing Ot…" at bounding box center [926, 150] width 1194 height 85
drag, startPoint x: 345, startPoint y: 132, endPoint x: 355, endPoint y: 140, distance: 12.8
click at [355, 140] on input "radio" at bounding box center [353, 138] width 11 height 11
radio input "true"
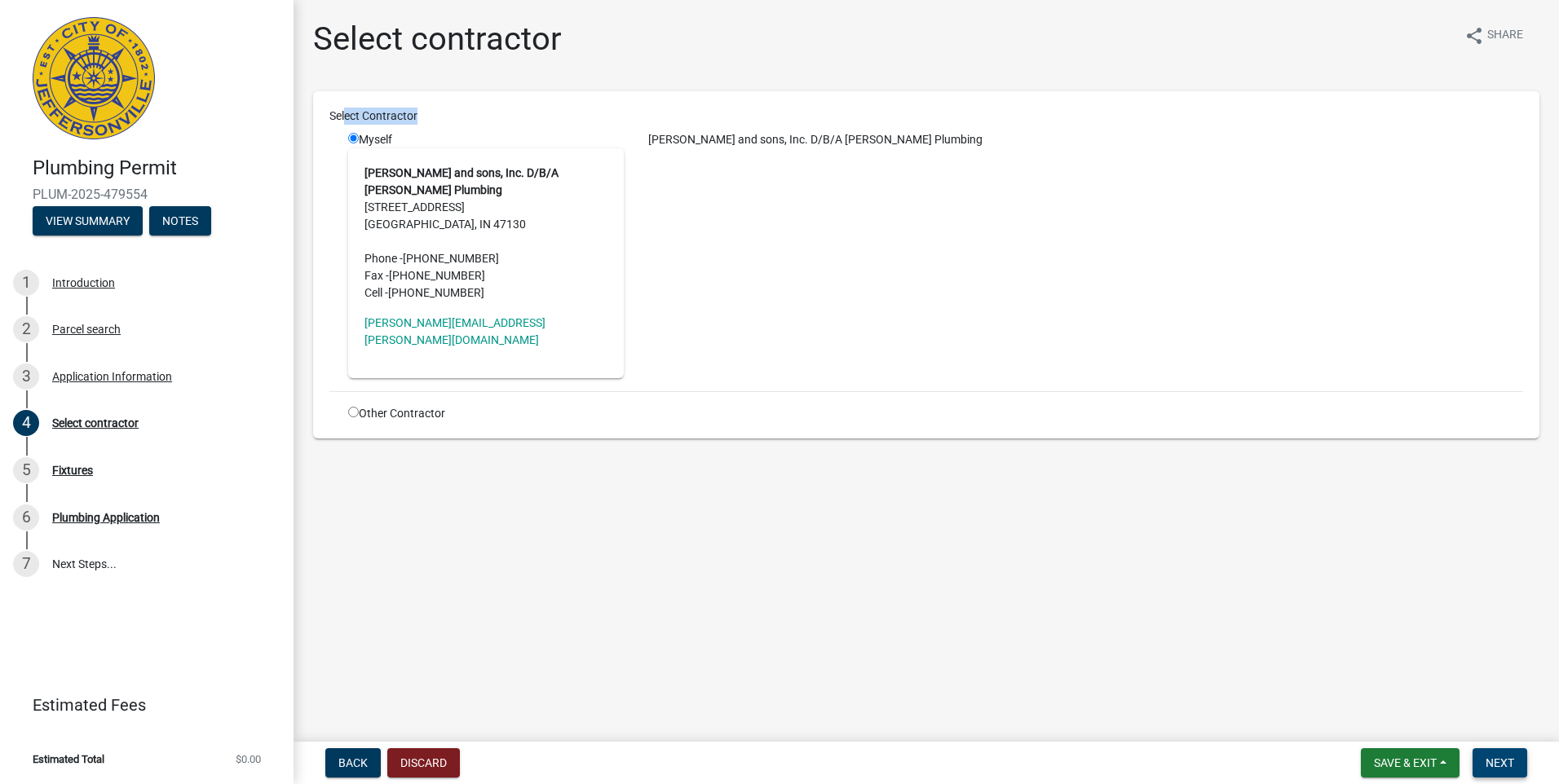
click at [1498, 762] on span "Next" at bounding box center [1499, 762] width 29 height 13
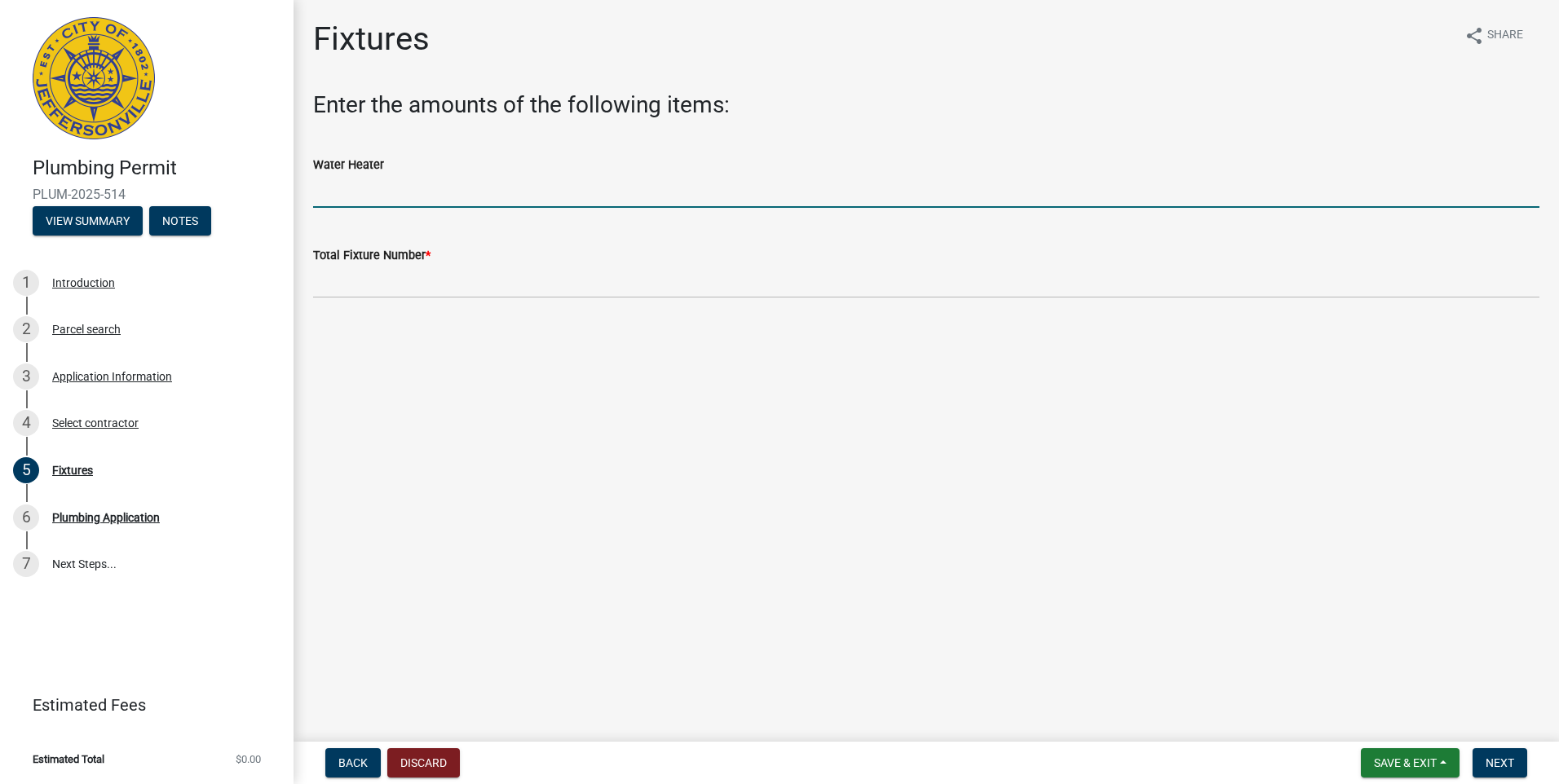
click at [324, 187] on input "text" at bounding box center [926, 191] width 1226 height 33
type input "1"
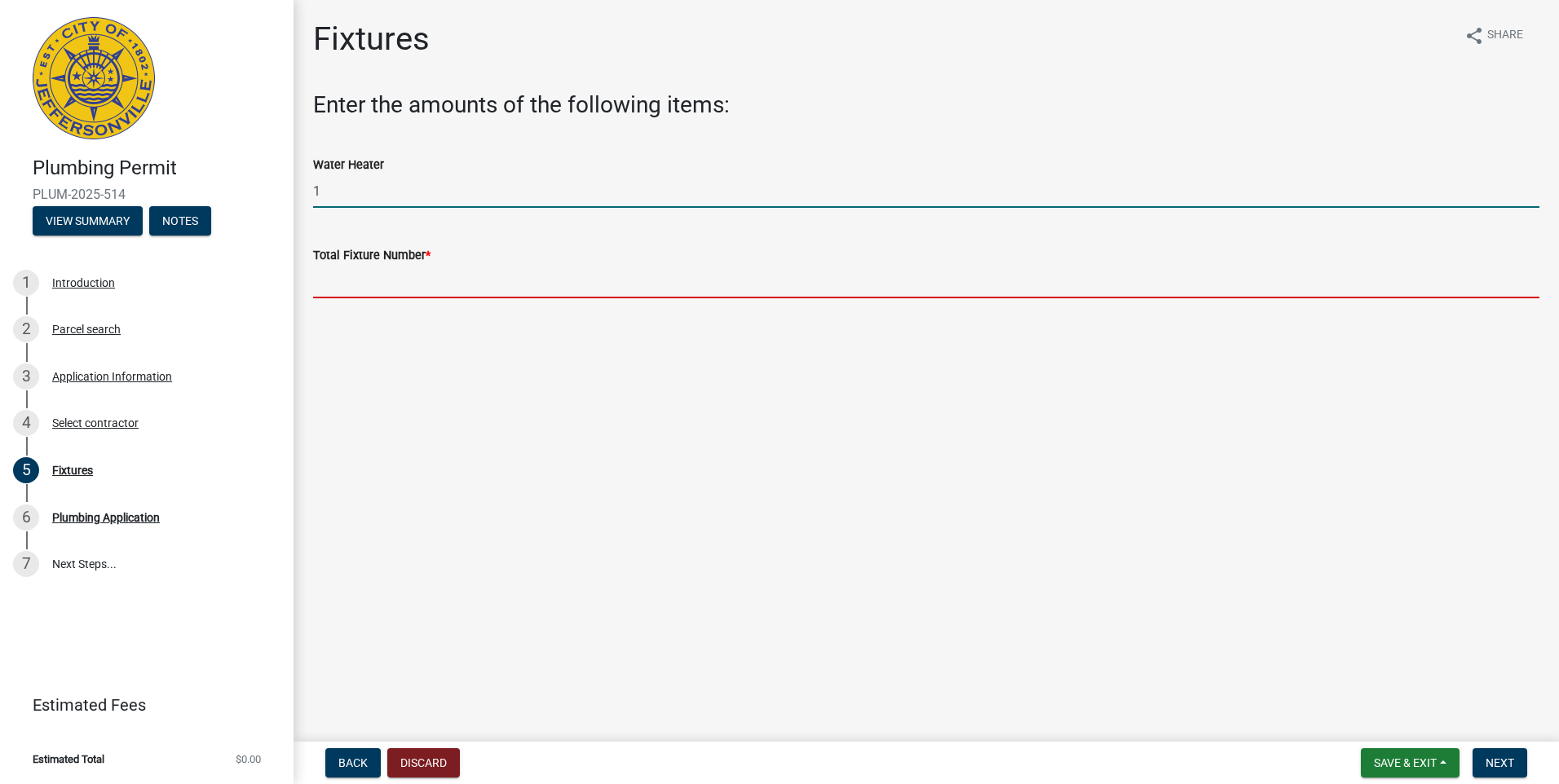
type input "1"
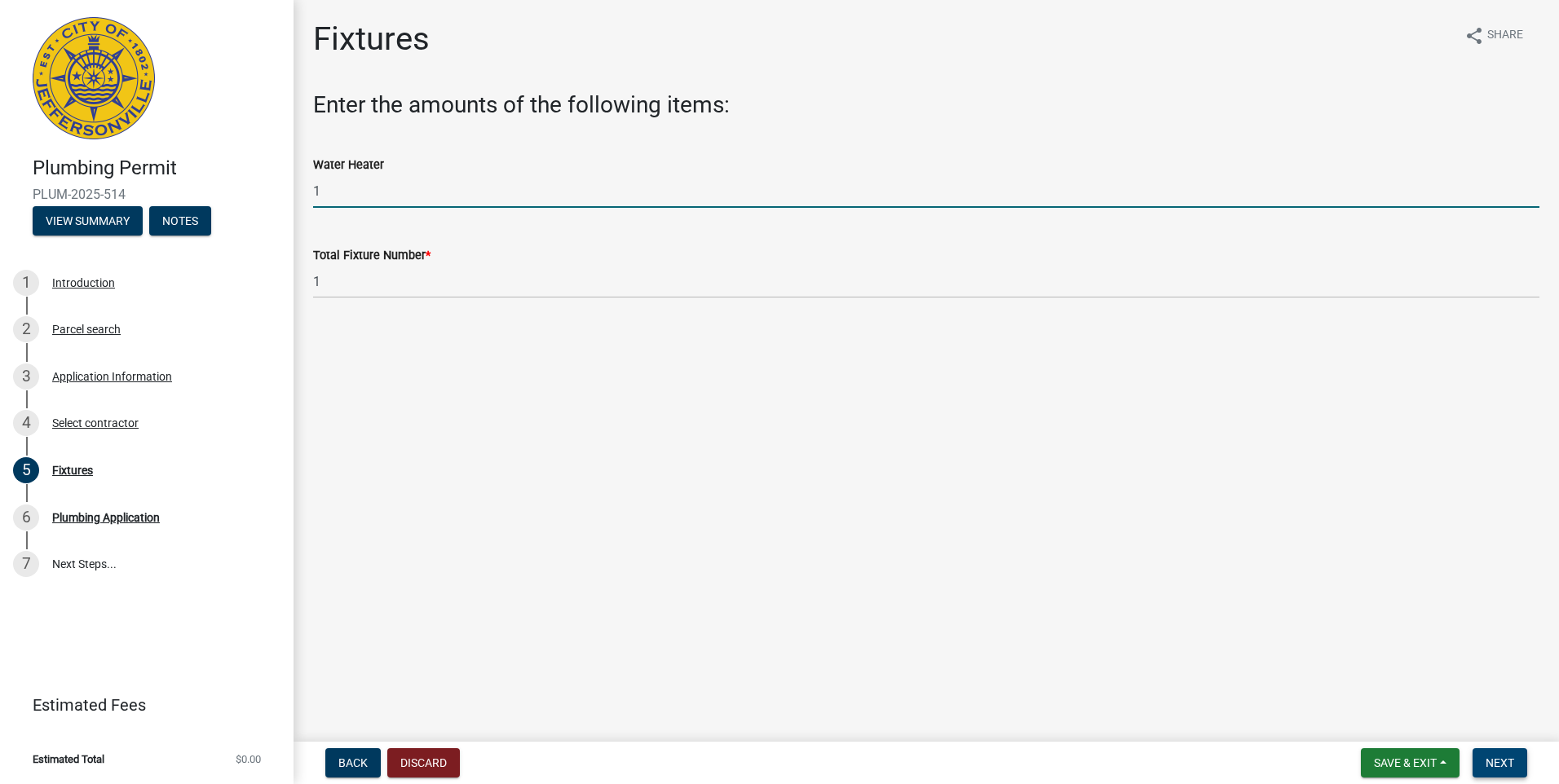
click at [1487, 761] on span "Next" at bounding box center [1499, 762] width 29 height 13
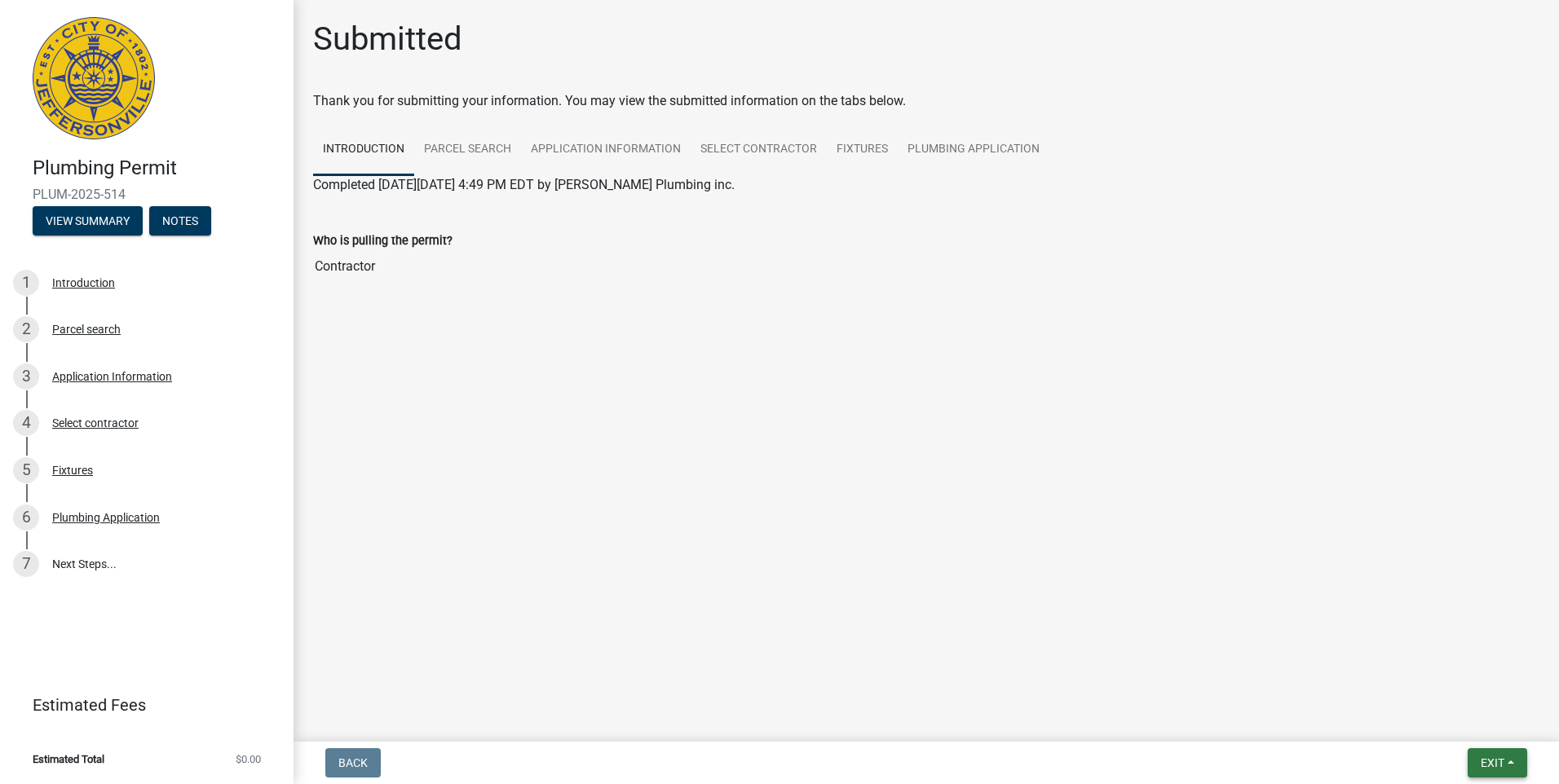
click at [1495, 758] on span "Exit" at bounding box center [1492, 762] width 24 height 13
click at [1456, 721] on button "Save & Exit" at bounding box center [1462, 720] width 131 height 39
